Goal: Information Seeking & Learning: Learn about a topic

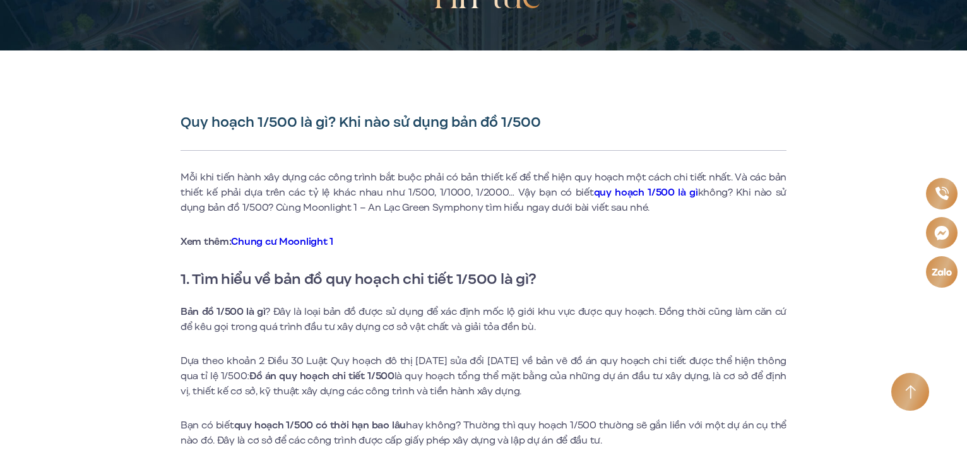
scroll to position [316, 0]
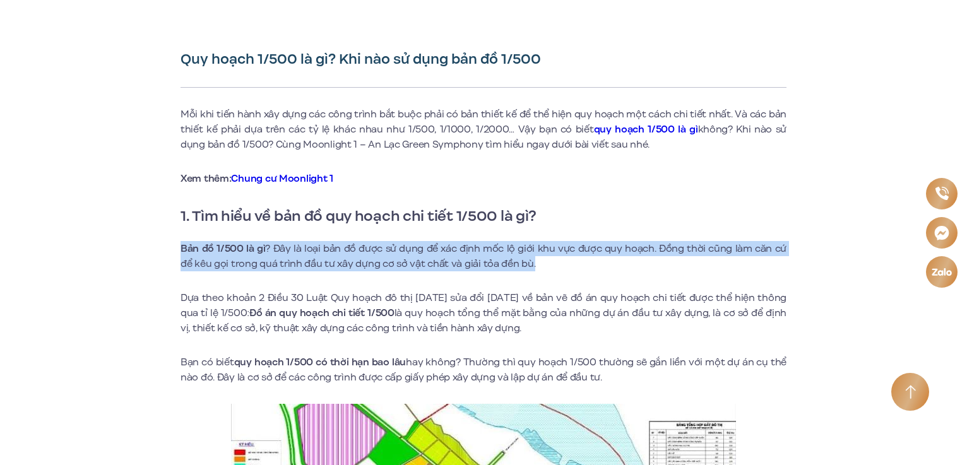
drag, startPoint x: 171, startPoint y: 243, endPoint x: 596, endPoint y: 256, distance: 425.6
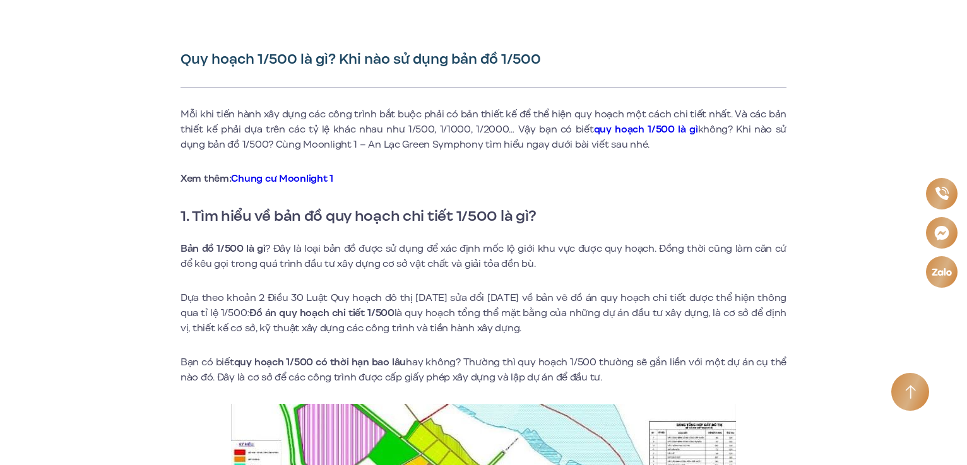
drag, startPoint x: 179, startPoint y: 300, endPoint x: 470, endPoint y: 328, distance: 292.2
click at [470, 327] on p "Dựa theo khoản 2 Điều 30 Luật Quy hoạch đô thị [DATE] sửa đổi [DATE] về bản vẽ …" at bounding box center [483, 312] width 606 height 45
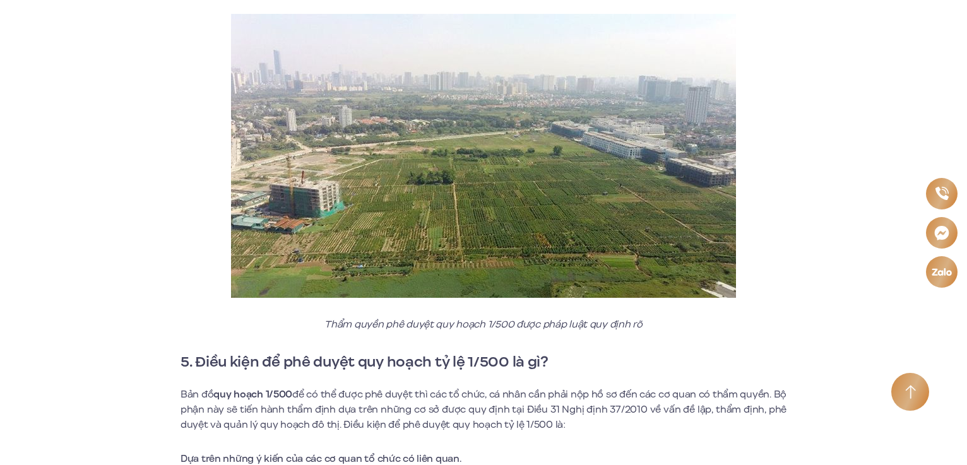
scroll to position [2903, 0]
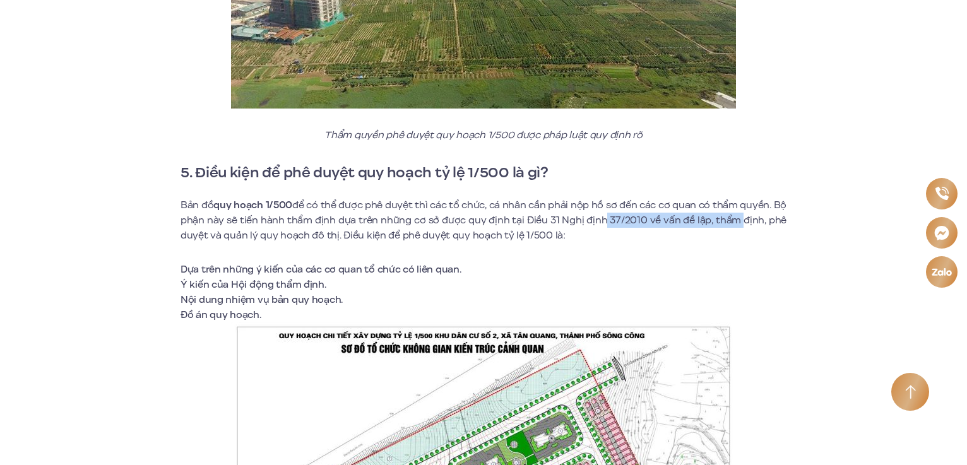
drag, startPoint x: 608, startPoint y: 223, endPoint x: 742, endPoint y: 223, distance: 134.4
click at [742, 223] on p "Bản đồ quy hoạch 1/500 để có thể được phê duyệt thì các tổ chức, cá nhân cần ph…" at bounding box center [483, 220] width 606 height 45
click at [319, 287] on li "Ý kiến của Hội động thẩm định." at bounding box center [483, 284] width 606 height 15
click at [317, 302] on li "Nội dung nhiệm vụ bản quy hoạch." at bounding box center [483, 299] width 606 height 15
drag, startPoint x: 187, startPoint y: 269, endPoint x: 451, endPoint y: 266, distance: 263.2
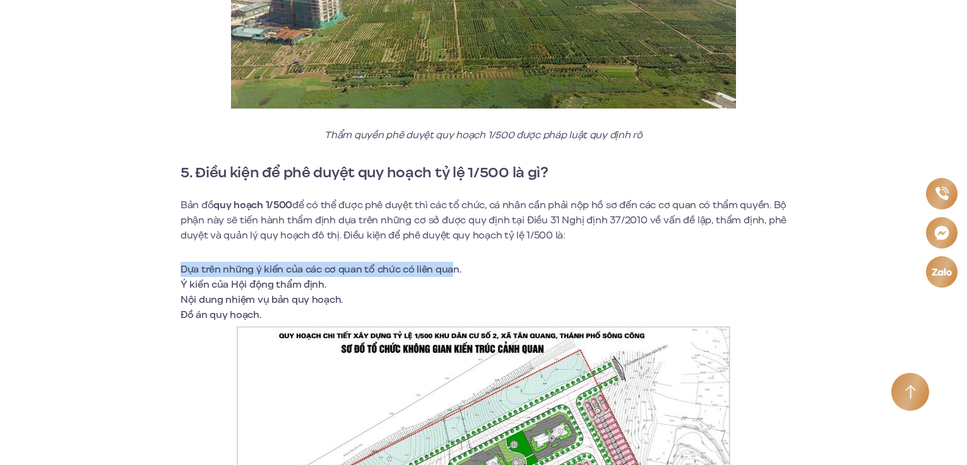
click at [449, 269] on li "Dựa trên những ý kiến của các cơ quan tổ chức có liên quan." at bounding box center [483, 269] width 606 height 15
drag, startPoint x: 456, startPoint y: 272, endPoint x: 174, endPoint y: 268, distance: 282.7
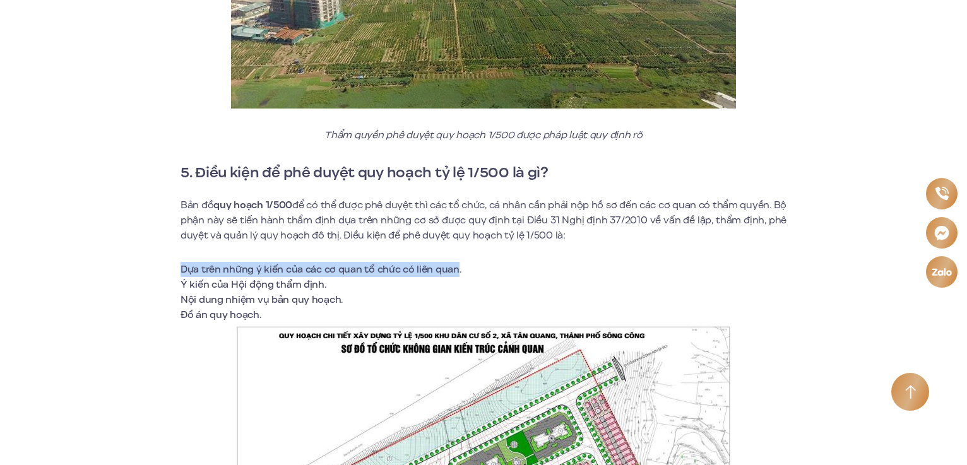
drag, startPoint x: 180, startPoint y: 268, endPoint x: 456, endPoint y: 267, distance: 275.8
click at [456, 267] on li "Dựa trên những ý kiến của các cơ quan tổ chức có liên quan." at bounding box center [483, 269] width 606 height 15
click at [182, 273] on li "Dựa trên những ý kiến của các cơ quan tổ chức có liên quan." at bounding box center [483, 269] width 606 height 15
drag, startPoint x: 180, startPoint y: 265, endPoint x: 455, endPoint y: 271, distance: 274.6
click at [455, 271] on li "Dựa trên những ý kiến của các cơ quan tổ chức có liên quan." at bounding box center [483, 269] width 606 height 15
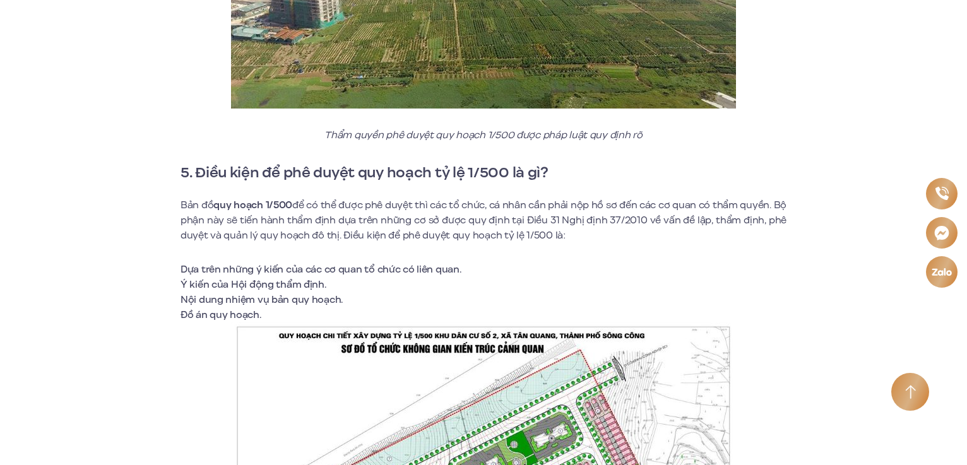
click at [182, 280] on li "Ý kiến của Hội động thẩm định." at bounding box center [483, 284] width 606 height 15
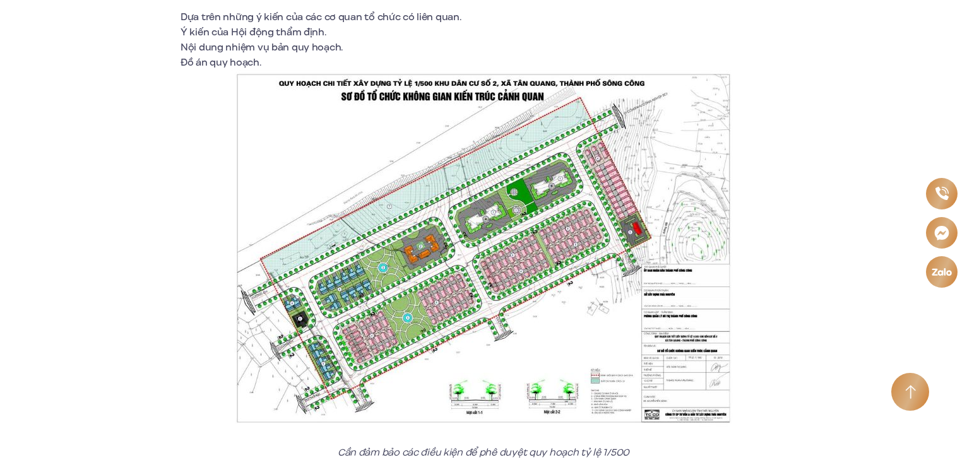
scroll to position [3408, 0]
